Goal: Task Accomplishment & Management: Manage account settings

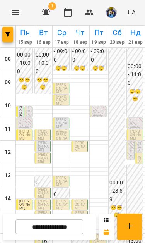
scroll to position [141, 0]
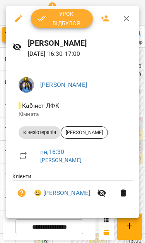
click at [59, 21] on span "Урок відбувся" at bounding box center [62, 18] width 50 height 19
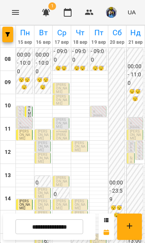
scroll to position [99, 0]
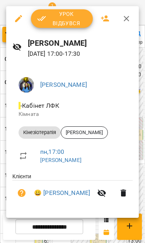
click at [56, 23] on span "Урок відбувся" at bounding box center [62, 18] width 50 height 19
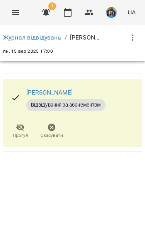
click at [17, 15] on icon "Menu" at bounding box center [15, 12] width 9 height 9
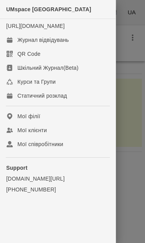
click at [29, 44] on div "Журнал відвідувань" at bounding box center [42, 40] width 51 height 8
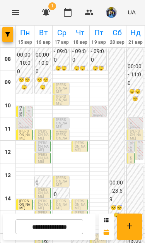
scroll to position [113, 0]
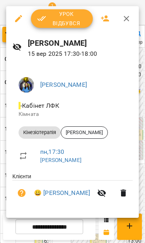
click at [56, 17] on span "Урок відбувся" at bounding box center [62, 18] width 50 height 19
click at [55, 15] on button "button" at bounding box center [46, 12] width 19 height 19
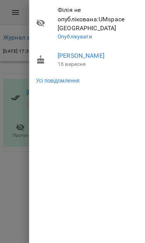
click at [10, 26] on div at bounding box center [72, 121] width 145 height 243
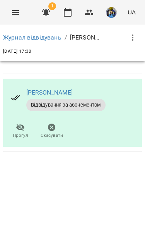
click at [17, 9] on icon "Menu" at bounding box center [15, 12] width 9 height 9
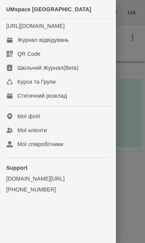
click at [35, 44] on div "Журнал відвідувань" at bounding box center [42, 40] width 51 height 8
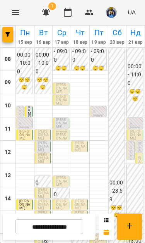
scroll to position [113, 0]
